Goal: Task Accomplishment & Management: Use online tool/utility

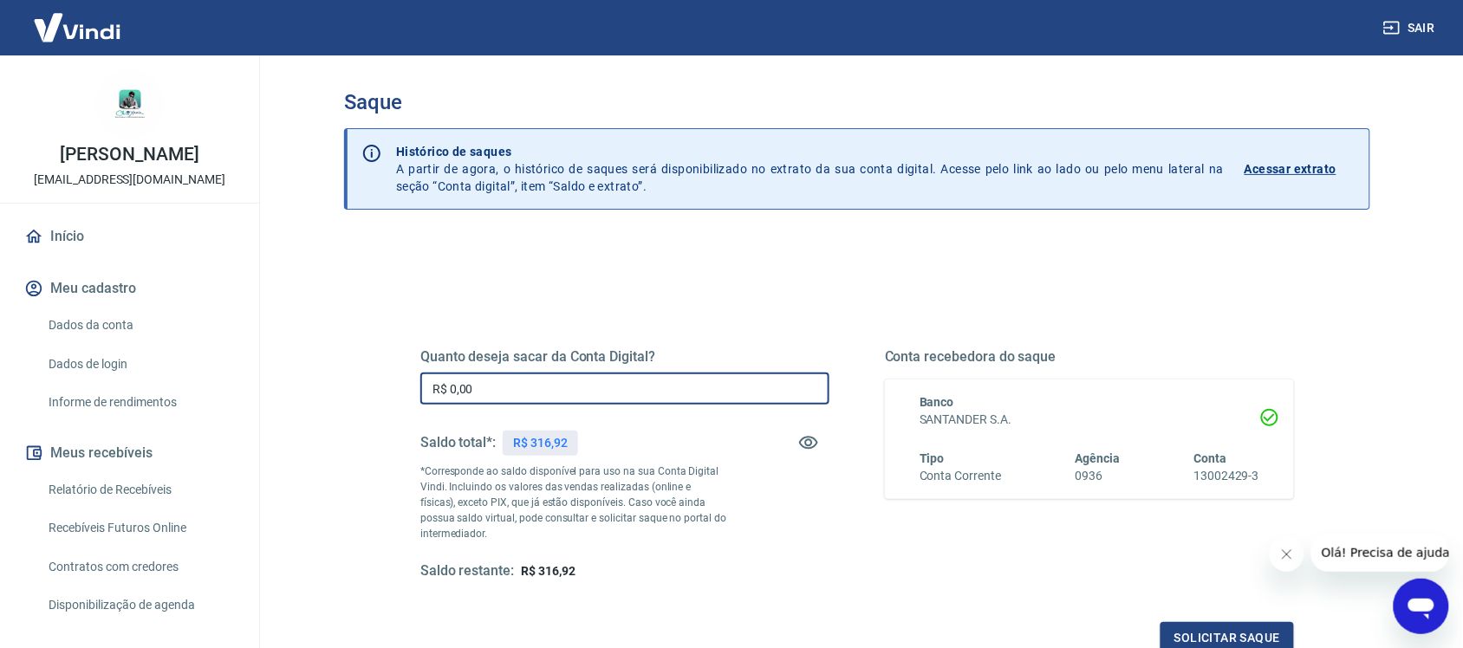
click at [540, 390] on input "R$ 0,00" at bounding box center [624, 389] width 409 height 32
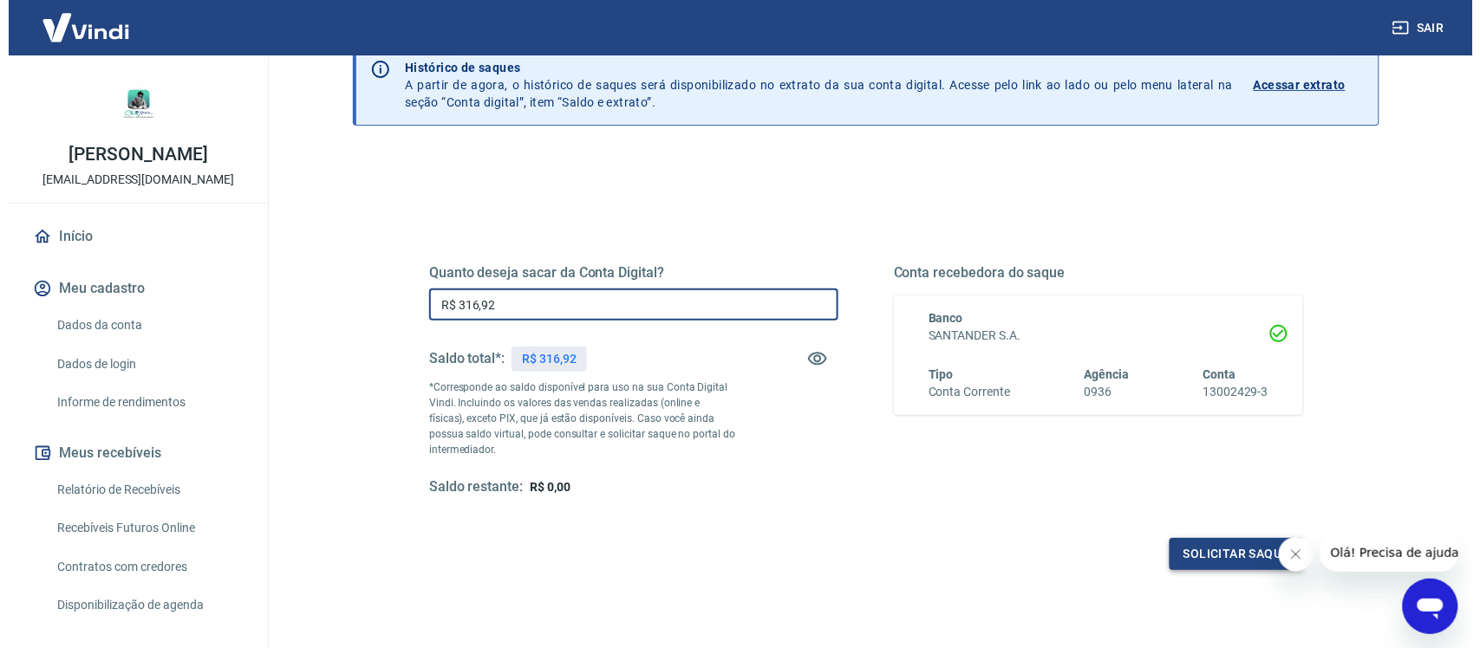
scroll to position [108, 0]
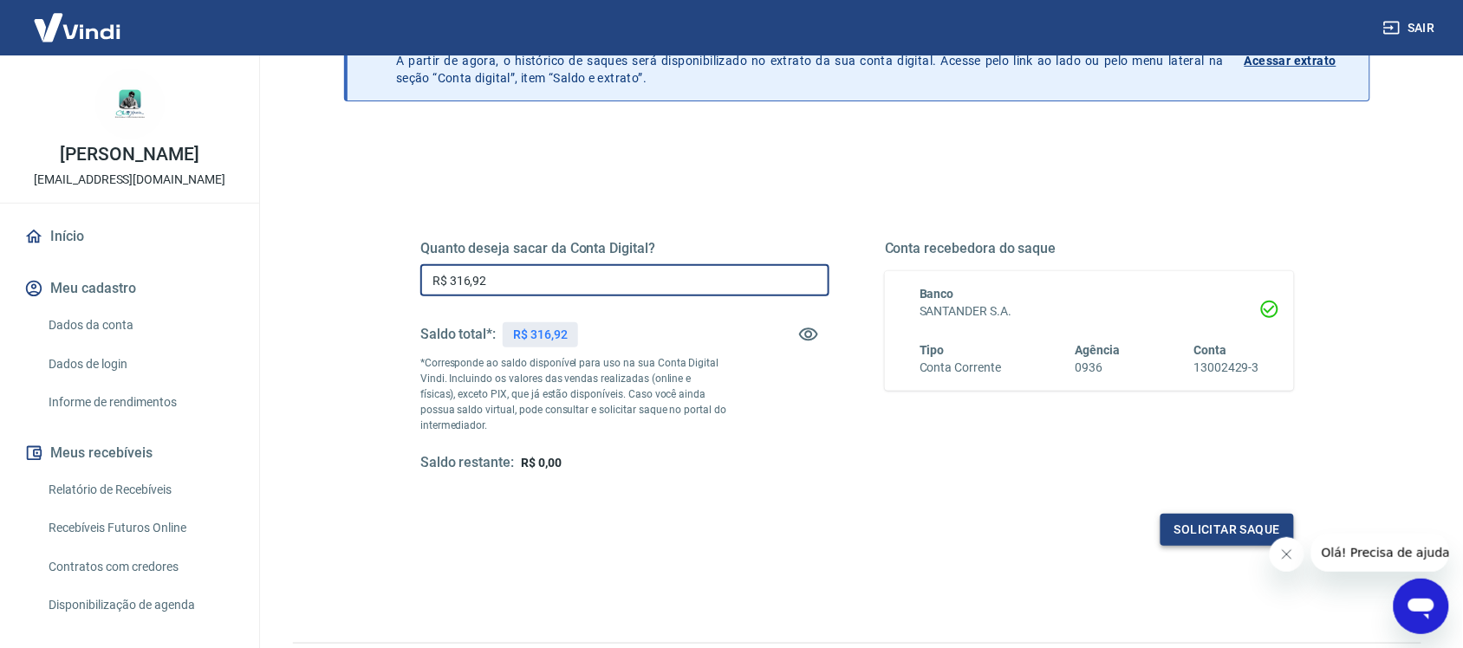
type input "R$ 316,92"
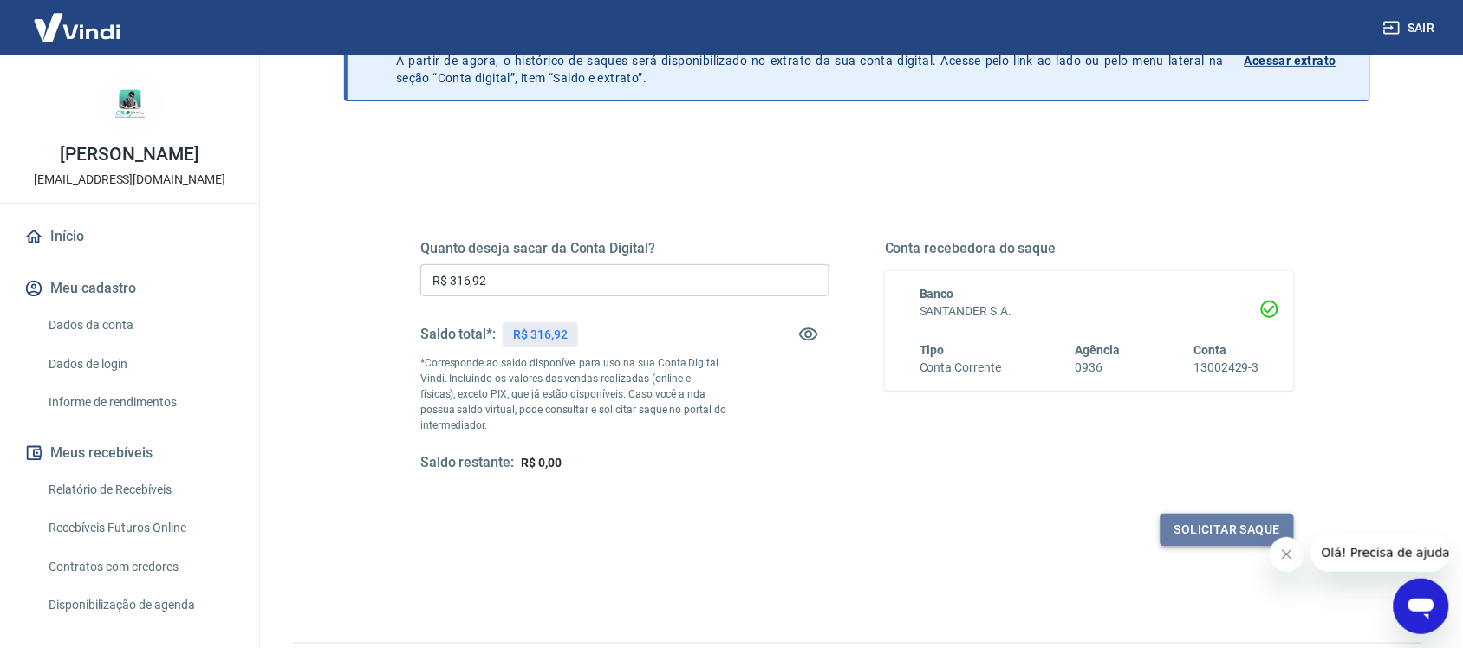
click at [1246, 525] on button "Solicitar saque" at bounding box center [1227, 530] width 133 height 32
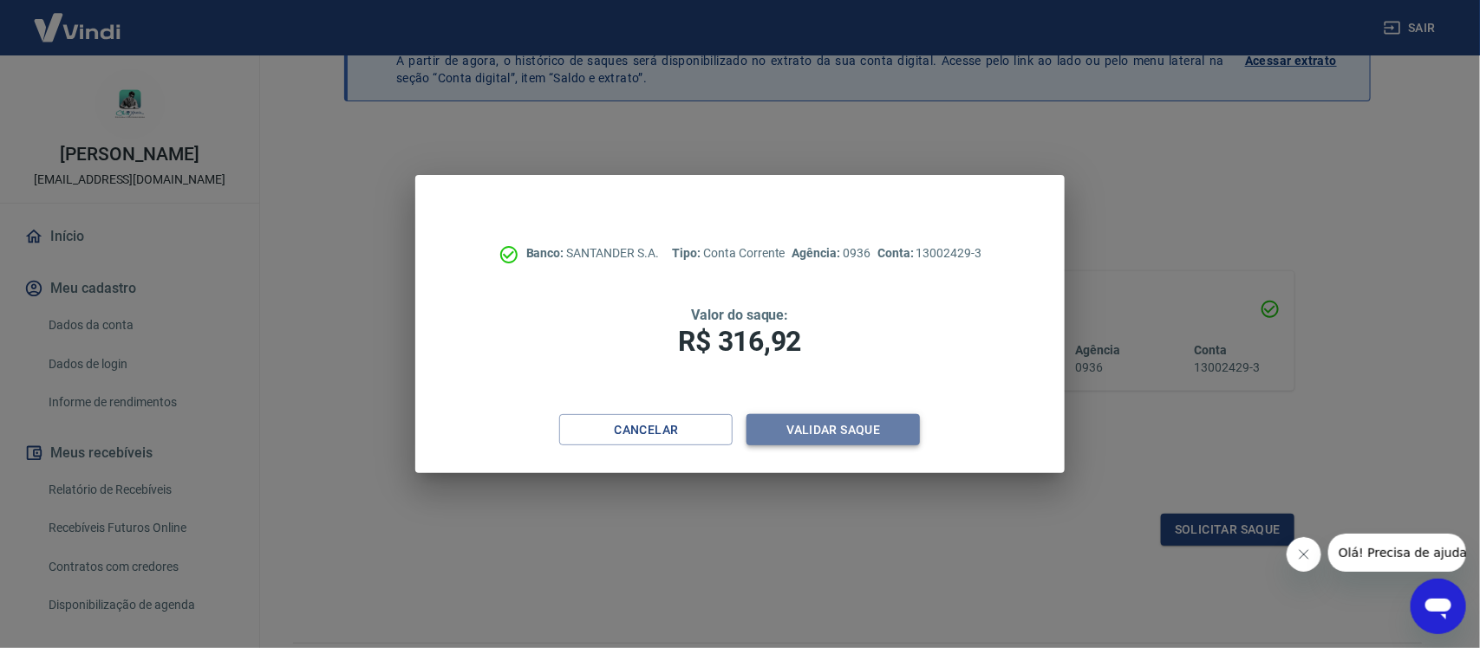
click at [800, 425] on button "Validar saque" at bounding box center [832, 430] width 173 height 32
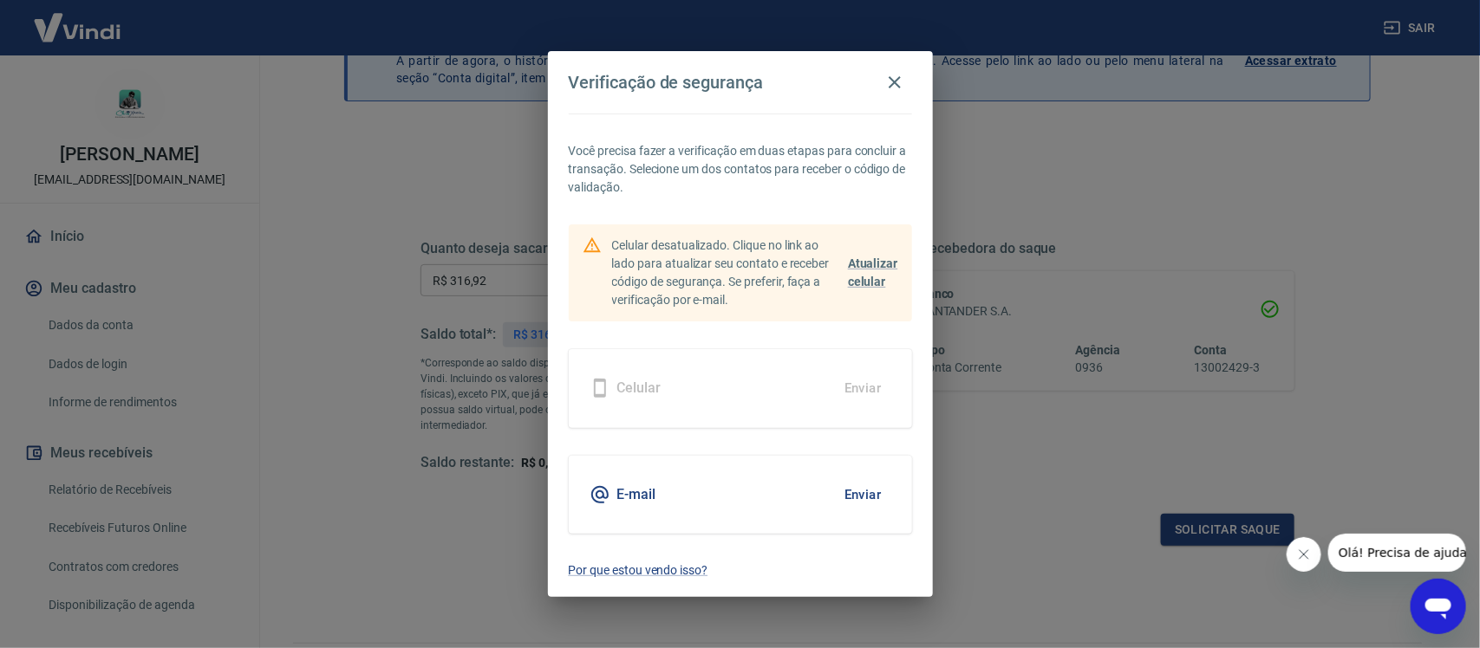
click at [856, 494] on button "Enviar" at bounding box center [863, 495] width 56 height 36
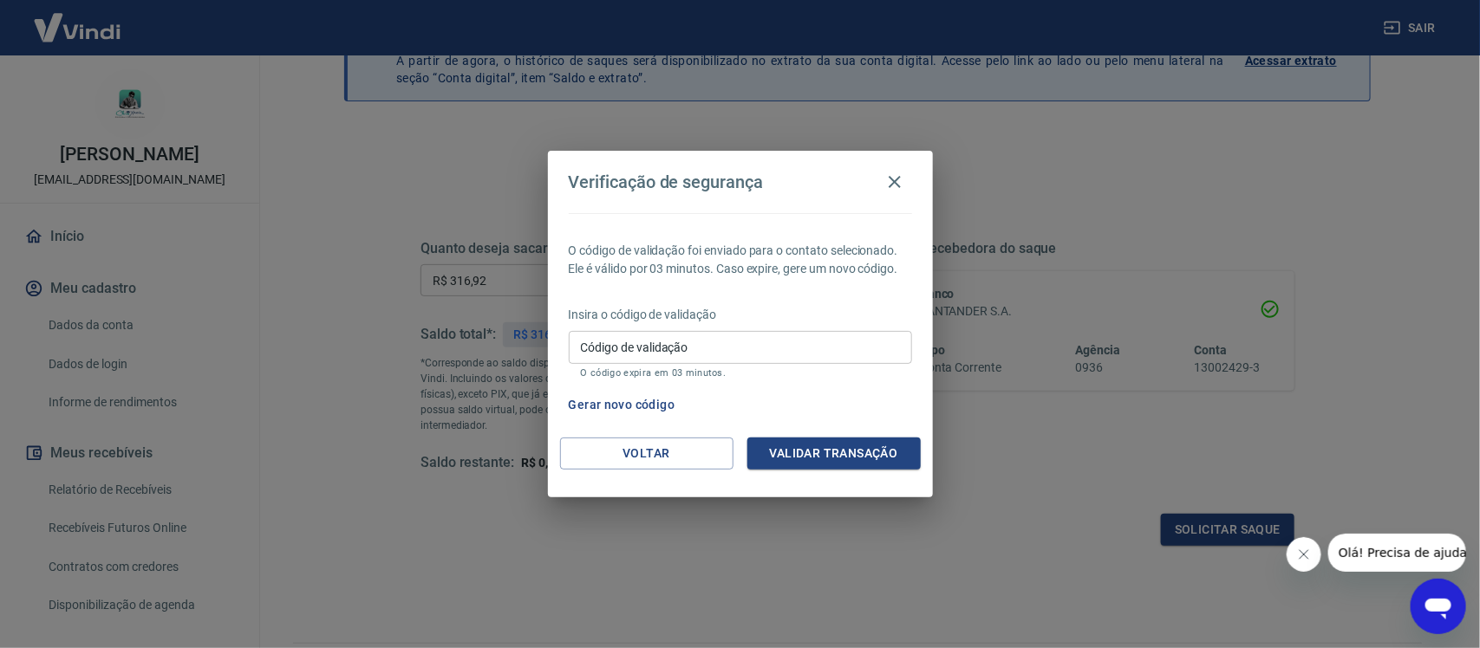
click at [677, 348] on input "Código de validação" at bounding box center [740, 347] width 343 height 32
paste input "403966"
type input "403966"
click at [859, 453] on button "Validar transação" at bounding box center [833, 454] width 173 height 32
